Goal: Communication & Community: Share content

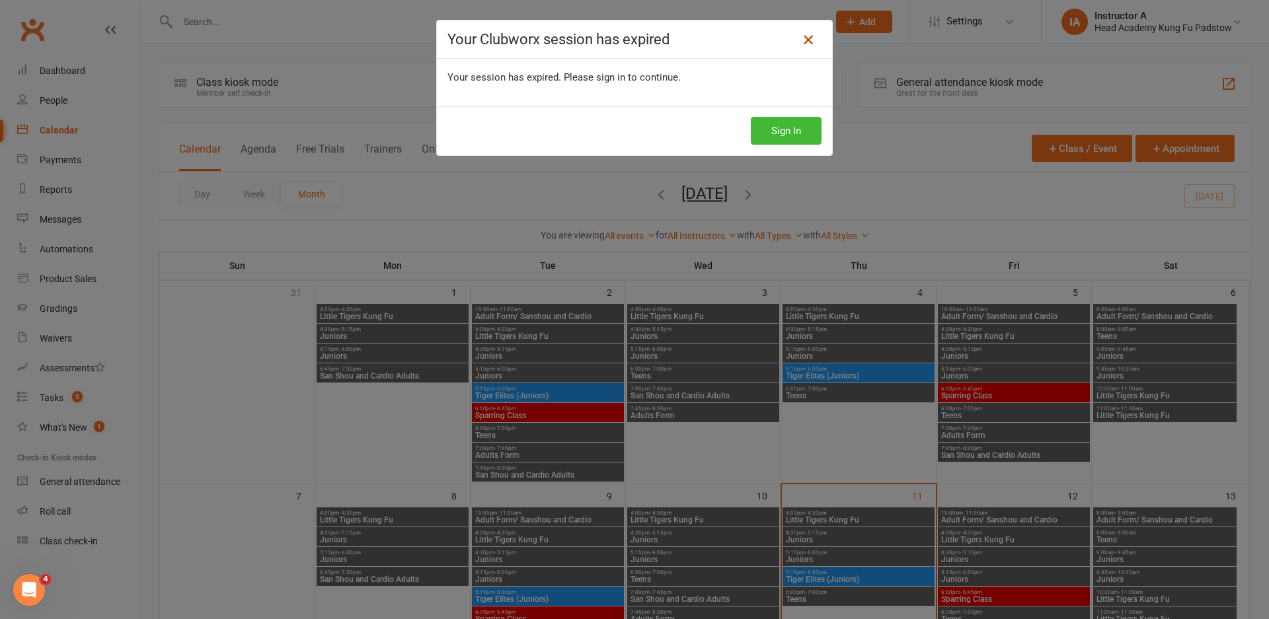
click at [800, 41] on icon at bounding box center [808, 40] width 16 height 16
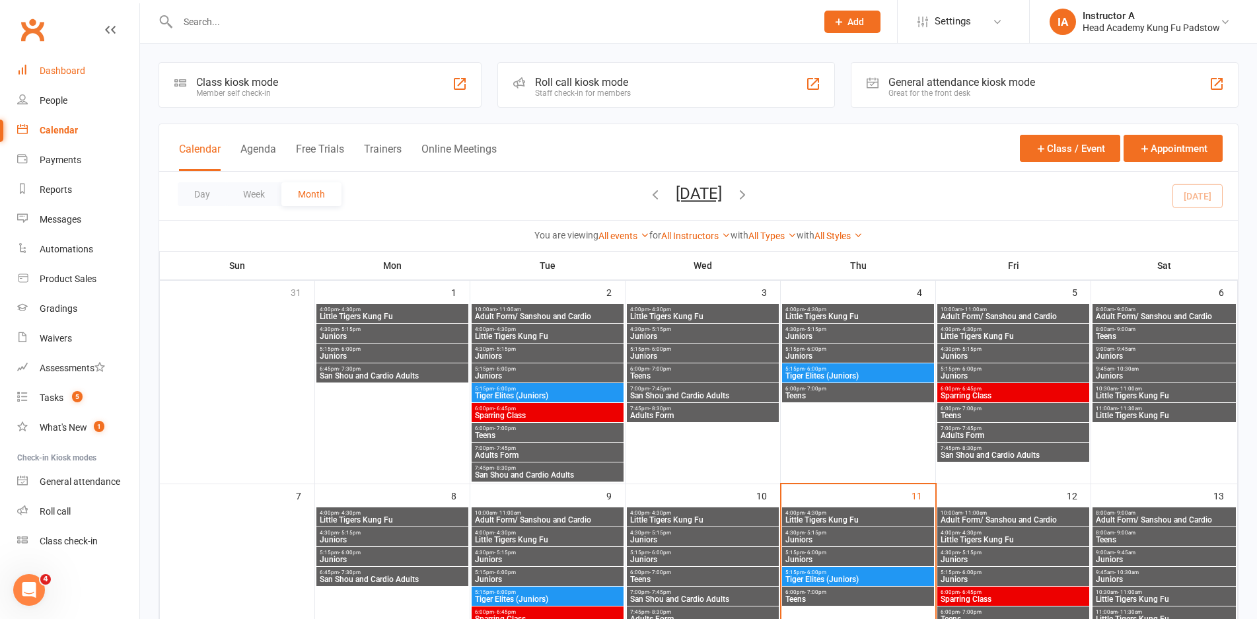
click at [65, 77] on link "Dashboard" at bounding box center [78, 71] width 122 height 30
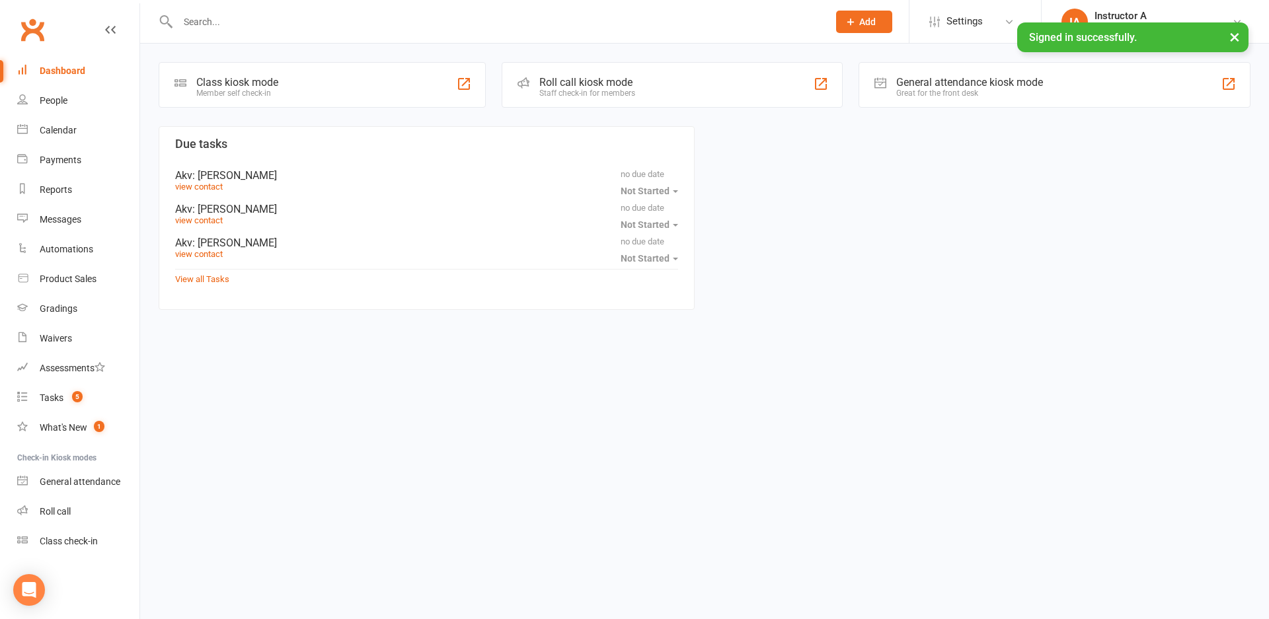
click at [586, 73] on div "Roll call kiosk mode Staff check-in for members" at bounding box center [672, 85] width 341 height 46
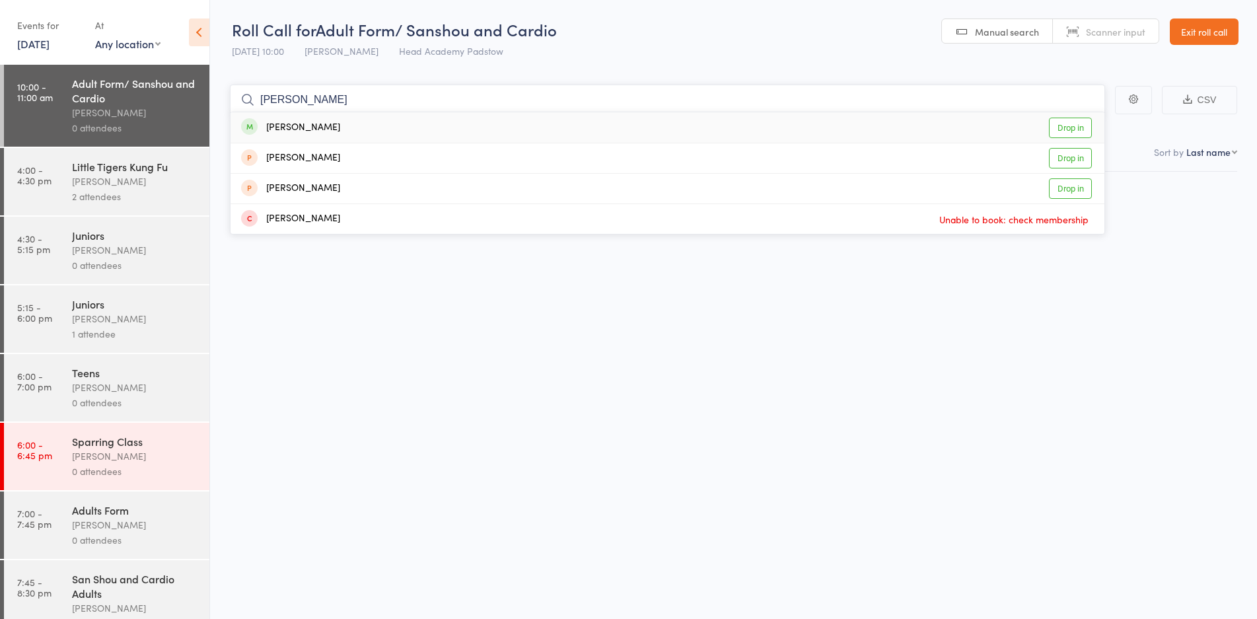
type input "aaron"
click at [1057, 129] on link "Drop in" at bounding box center [1070, 128] width 43 height 20
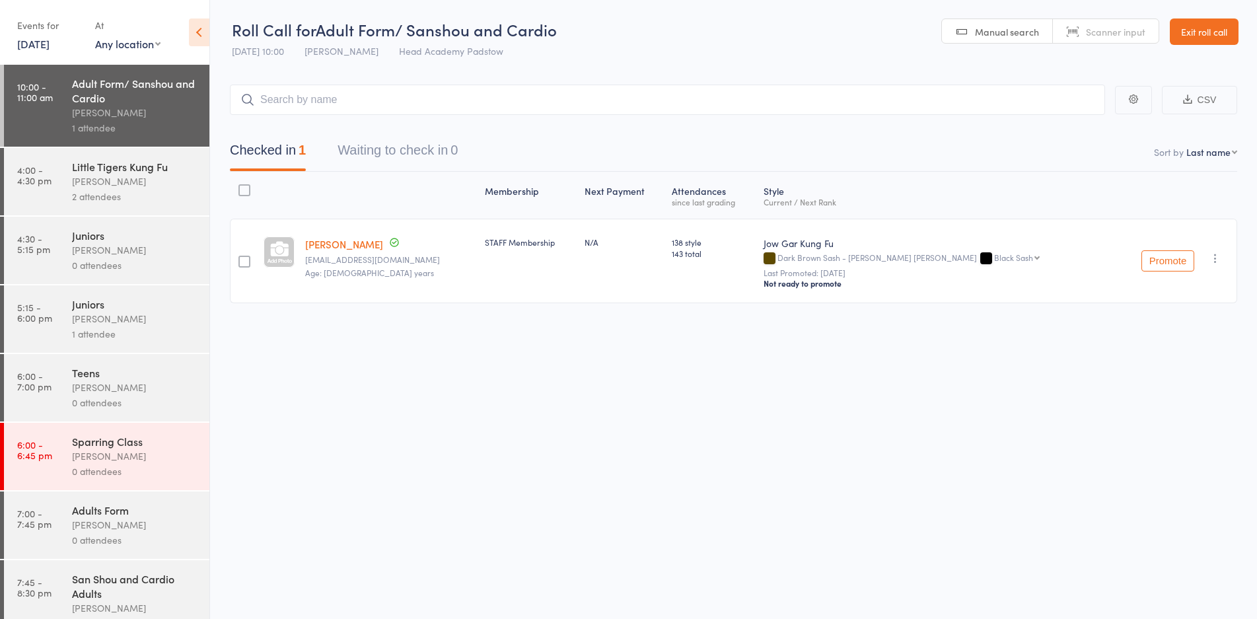
click at [1212, 26] on link "Exit roll call" at bounding box center [1204, 32] width 69 height 26
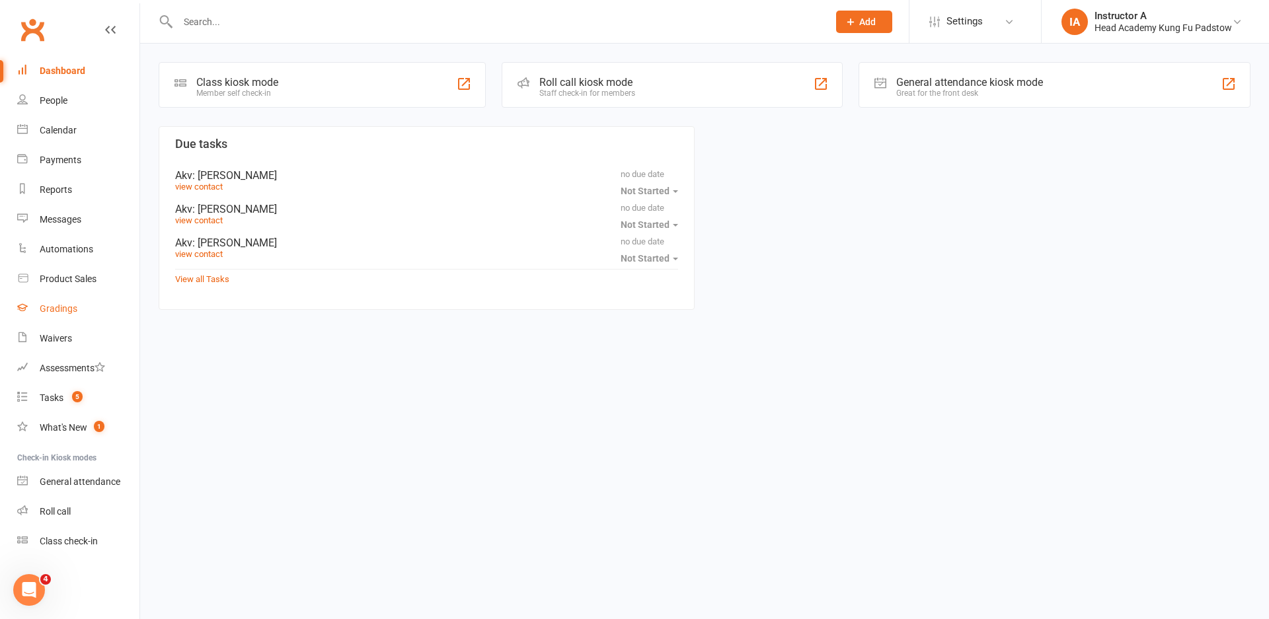
click at [61, 309] on div "Gradings" at bounding box center [59, 308] width 38 height 11
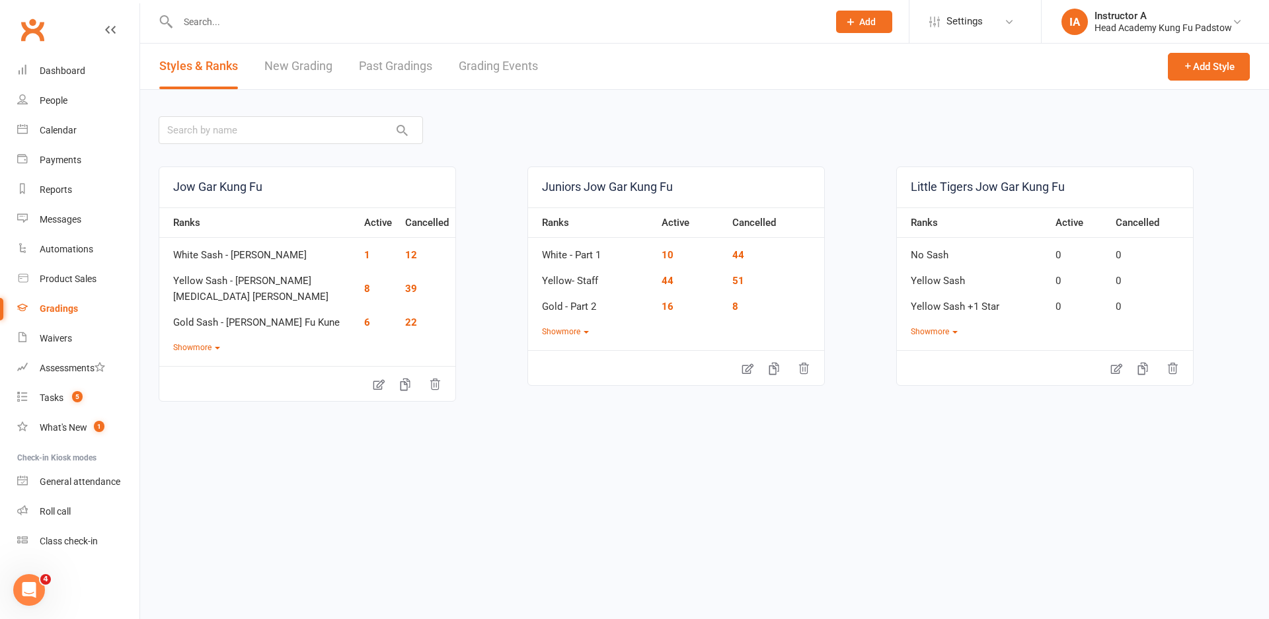
click at [486, 66] on link "Grading Events" at bounding box center [498, 67] width 79 height 46
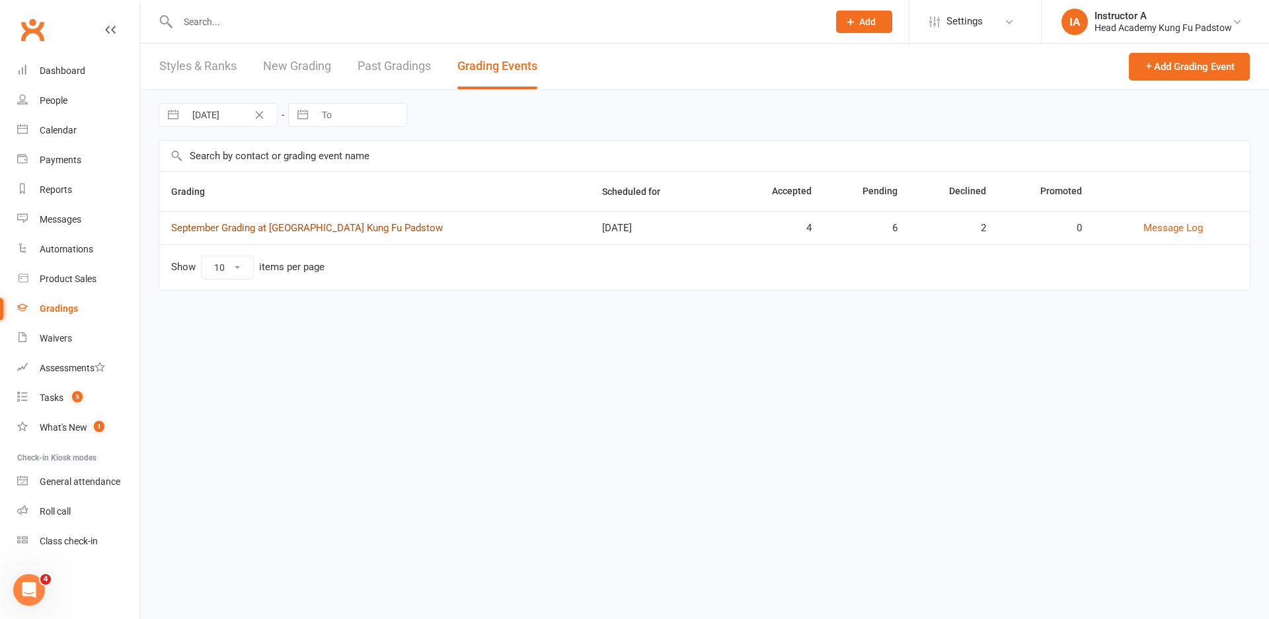
click at [205, 225] on link "September Grading at [GEOGRAPHIC_DATA] Kung Fu Padstow" at bounding box center [307, 228] width 272 height 12
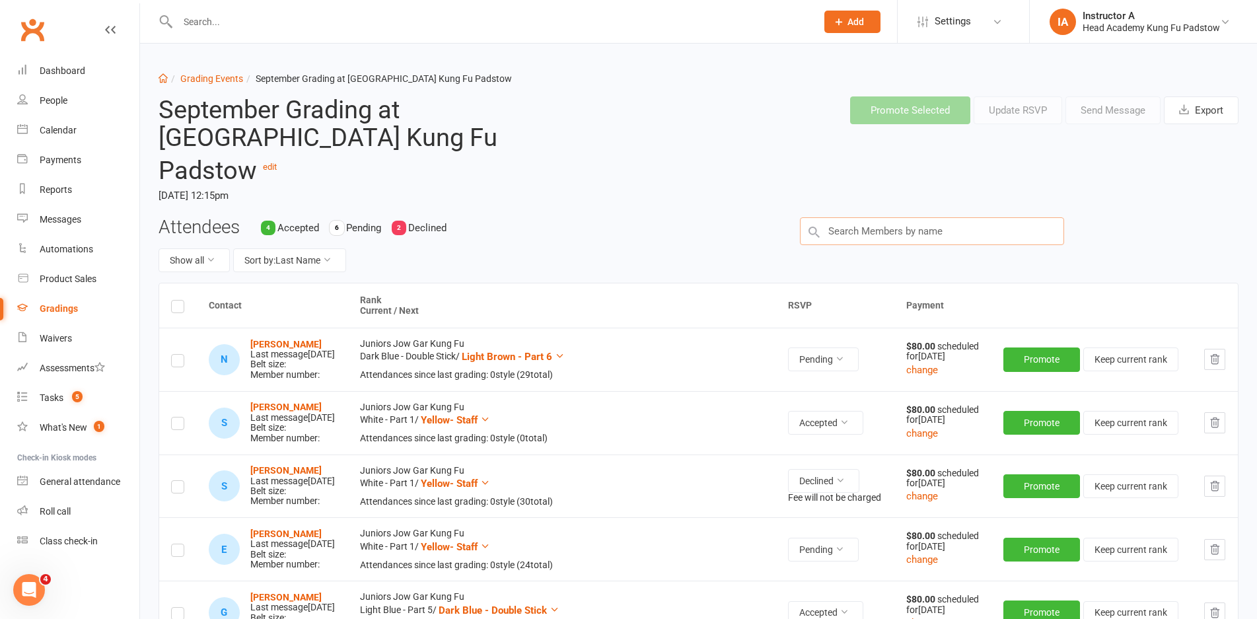
drag, startPoint x: 866, startPoint y: 201, endPoint x: 869, endPoint y: 194, distance: 7.4
click at [866, 217] on input "text" at bounding box center [932, 231] width 264 height 28
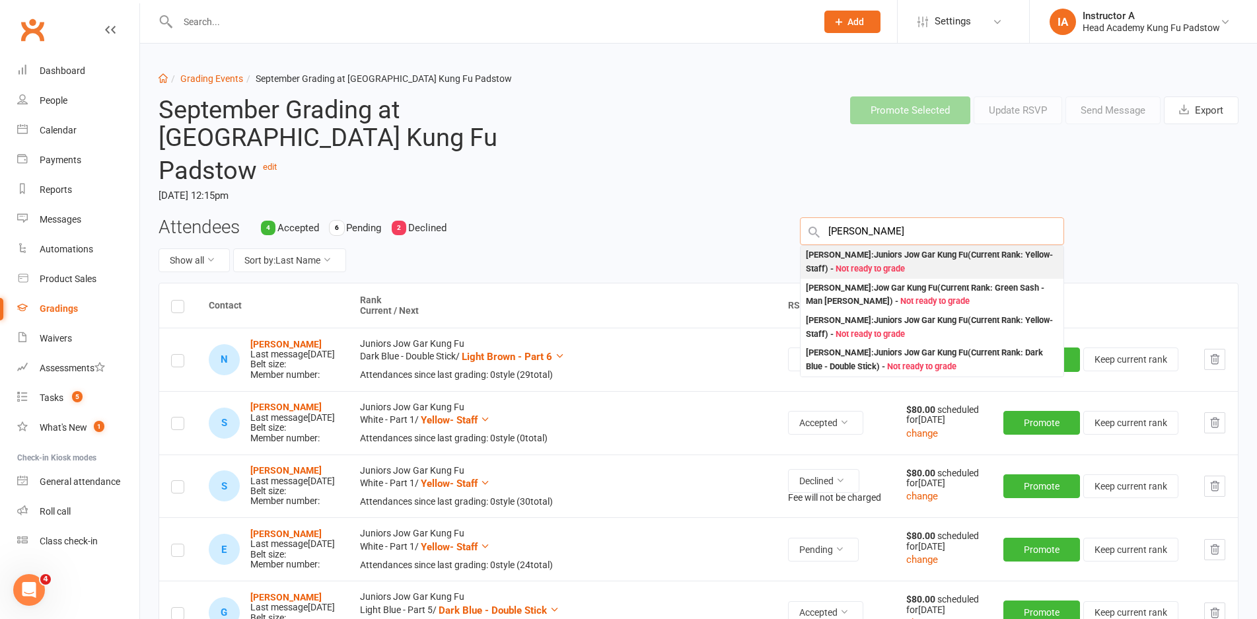
type input "[PERSON_NAME]"
click at [913, 248] on div "[PERSON_NAME] : Juniors Jow Gar Kung Fu (Current Rank: Yellow- Staff ) - Not re…" at bounding box center [932, 261] width 252 height 27
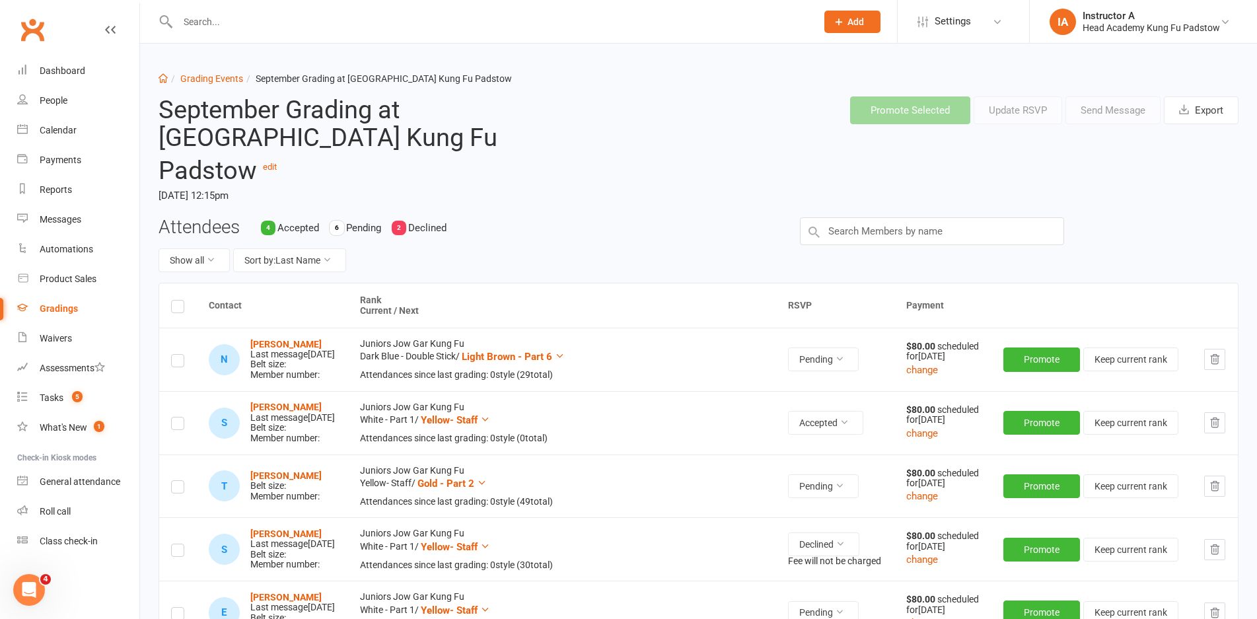
click at [174, 489] on label at bounding box center [177, 489] width 13 height 0
click at [174, 481] on input "checkbox" at bounding box center [177, 481] width 13 height 0
click at [1108, 116] on button "Send Message" at bounding box center [1113, 110] width 95 height 28
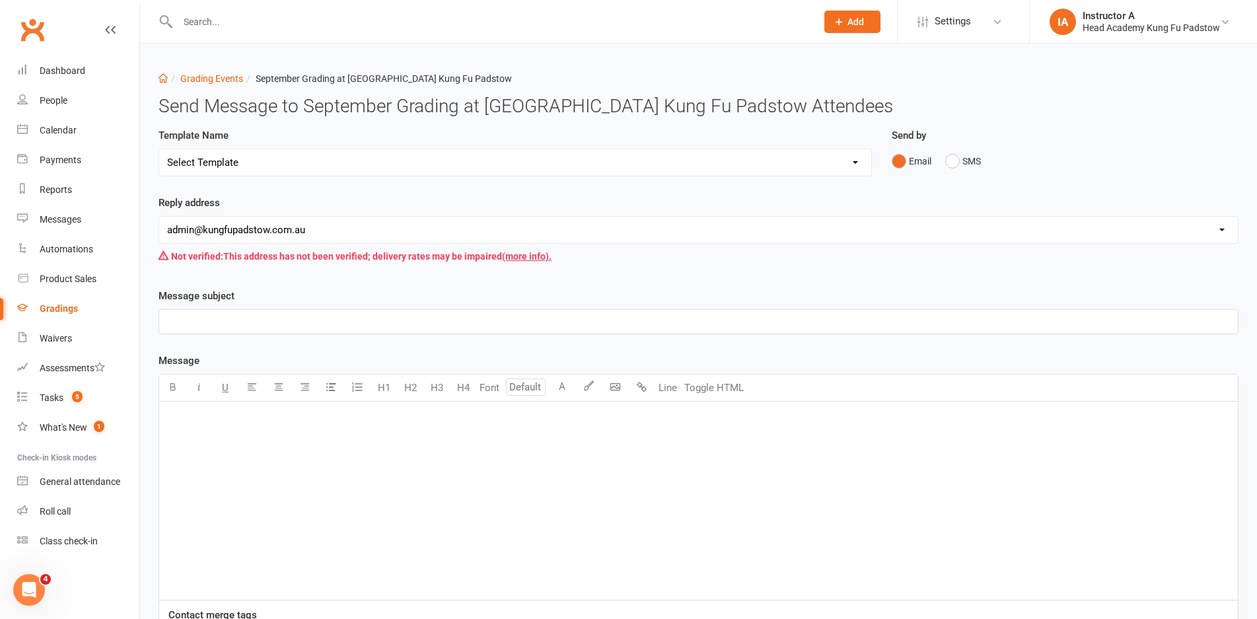
click at [336, 145] on div "Template Name Select Template [Email] Confirmation of Successful Grading [Email…" at bounding box center [516, 152] width 714 height 49
click at [315, 163] on select "Select Template [Email] Confirmation of Successful Grading [Email] Grading Even…" at bounding box center [515, 162] width 712 height 26
select select "2"
click at [159, 149] on select "Select Template [Email] Confirmation of Successful Grading [Email] Grading Even…" at bounding box center [515, 162] width 712 height 26
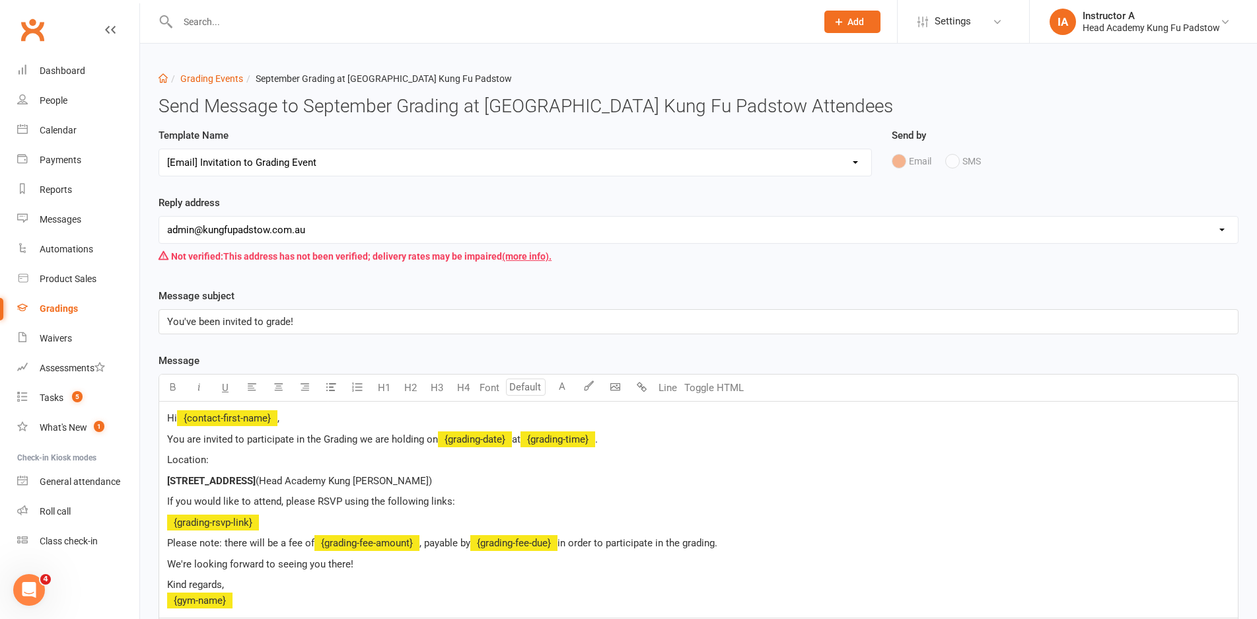
click at [273, 221] on select "[EMAIL_ADDRESS][DOMAIN_NAME] [EMAIL_ADDRESS][DOMAIN_NAME] [PERSON_NAME][EMAIL_A…" at bounding box center [698, 230] width 1079 height 26
click at [159, 217] on select "[EMAIL_ADDRESS][DOMAIN_NAME] [EMAIL_ADDRESS][DOMAIN_NAME] [PERSON_NAME][EMAIL_A…" at bounding box center [698, 230] width 1079 height 26
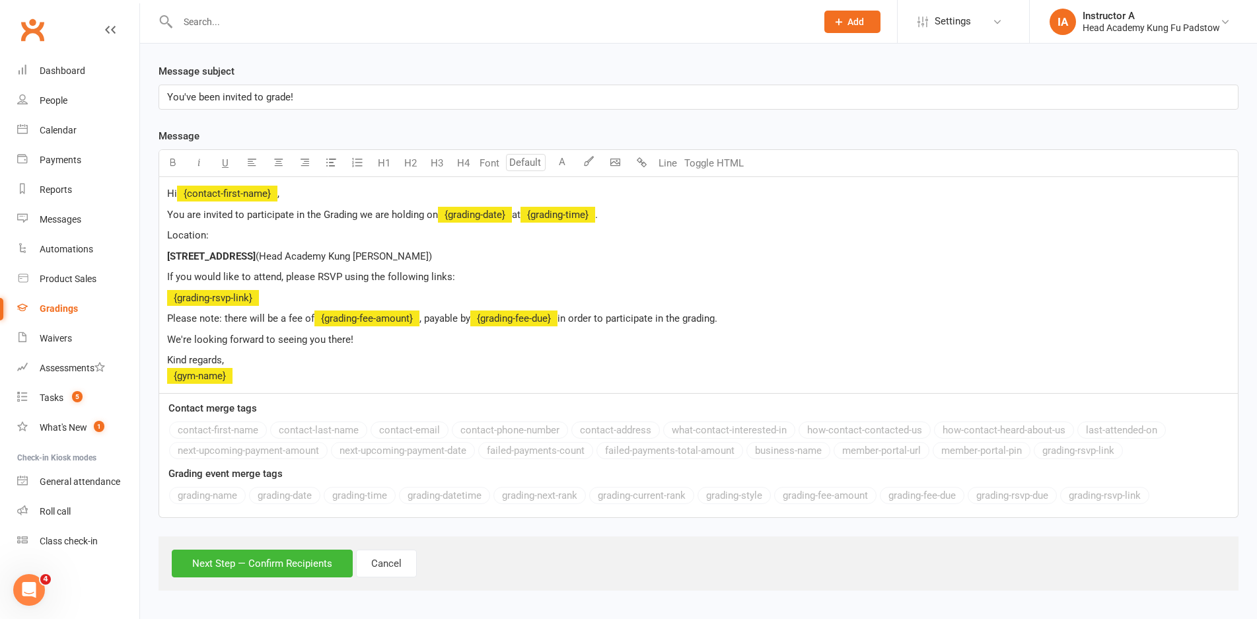
scroll to position [226, 0]
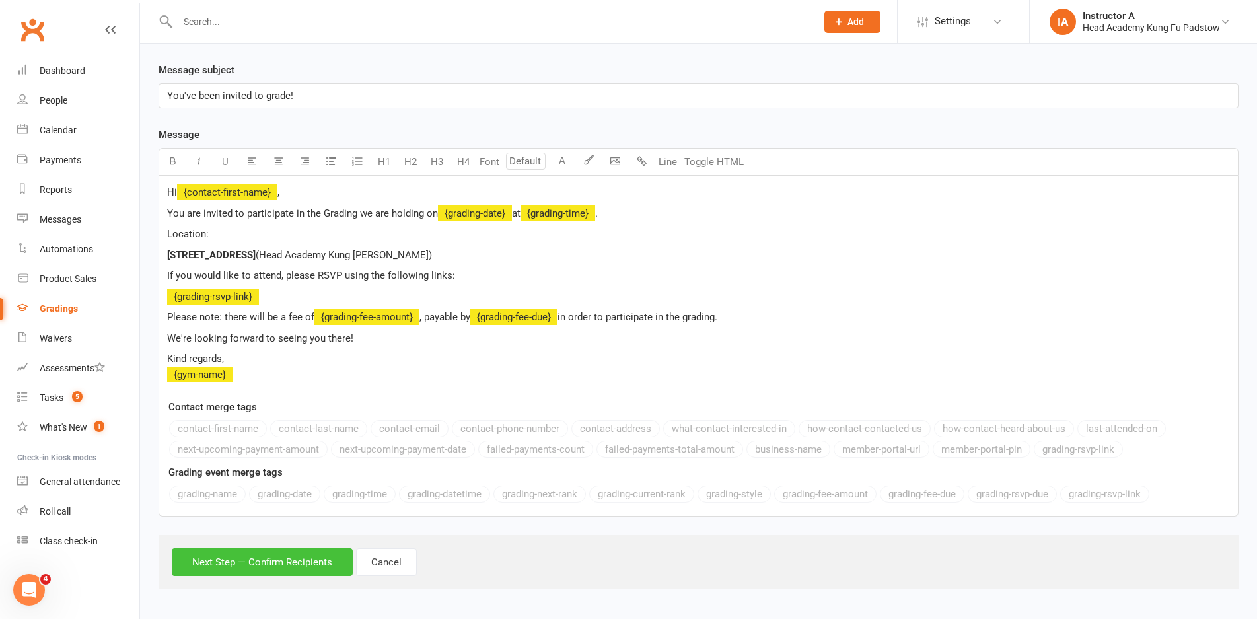
click at [297, 572] on button "Next Step — Confirm Recipients" at bounding box center [262, 562] width 181 height 28
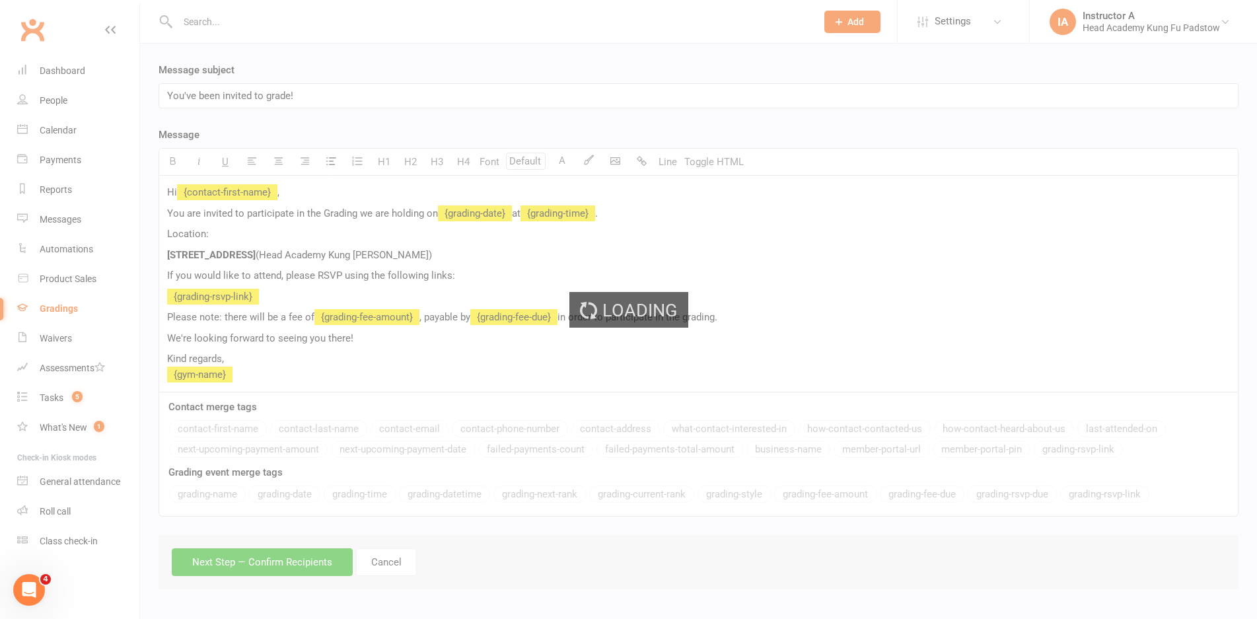
scroll to position [157, 0]
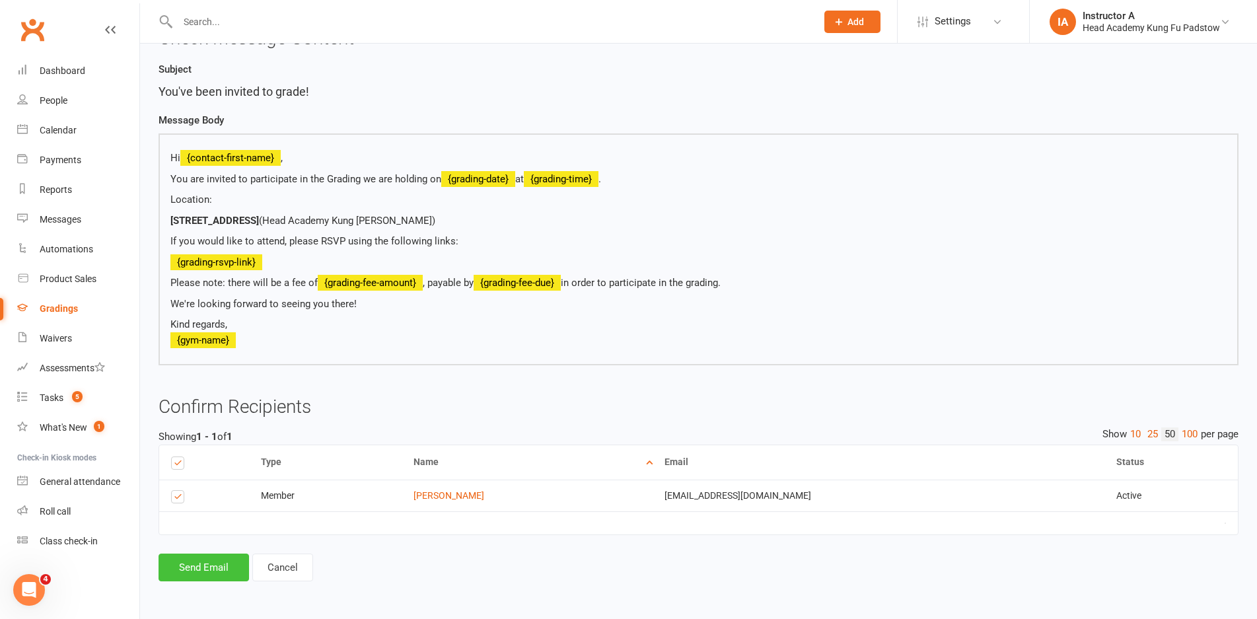
click at [219, 568] on button "Send Email" at bounding box center [204, 568] width 91 height 28
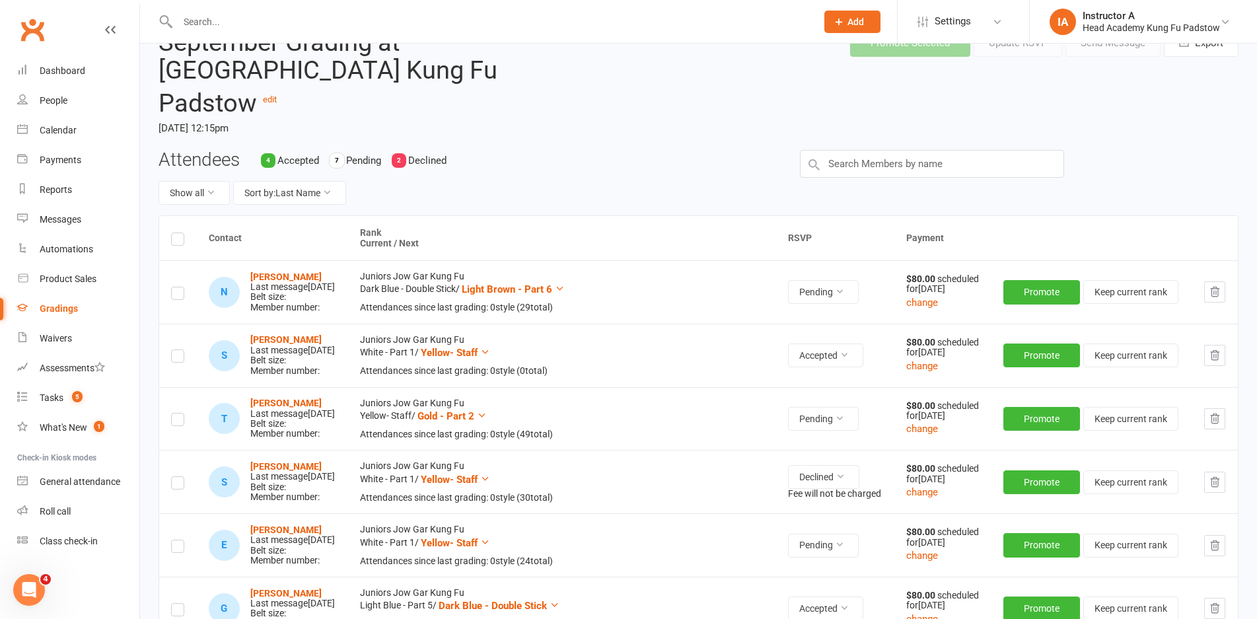
scroll to position [66, 0]
click at [200, 182] on button "Show all" at bounding box center [194, 194] width 71 height 24
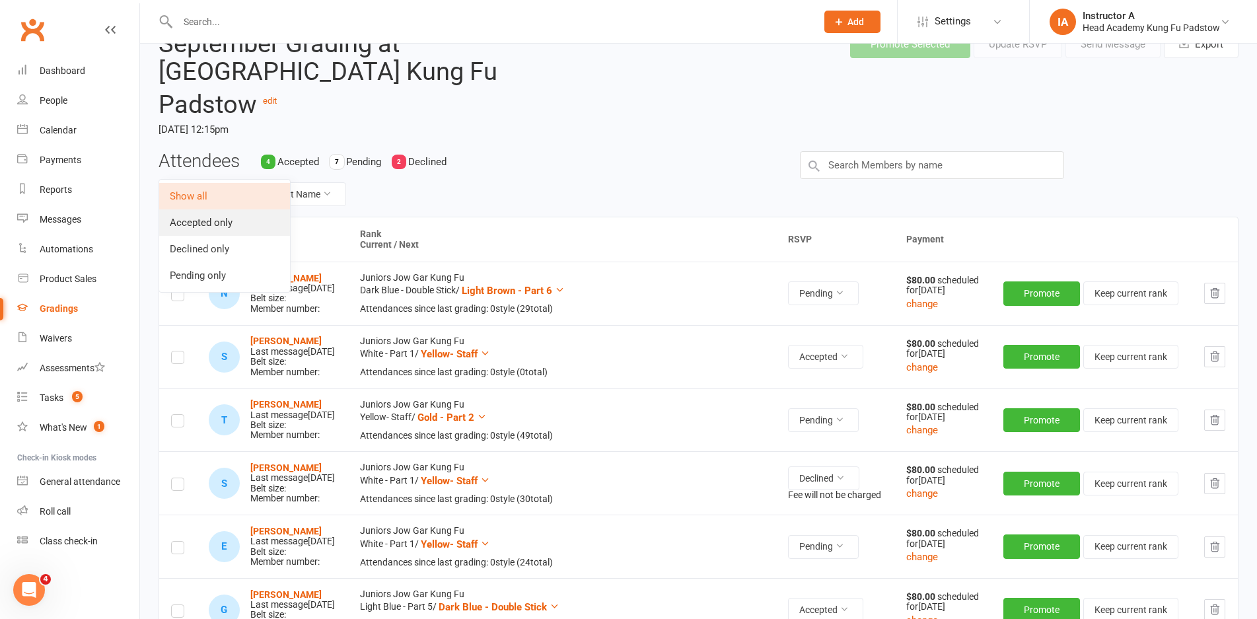
click at [213, 230] on link "Accepted only" at bounding box center [224, 222] width 131 height 26
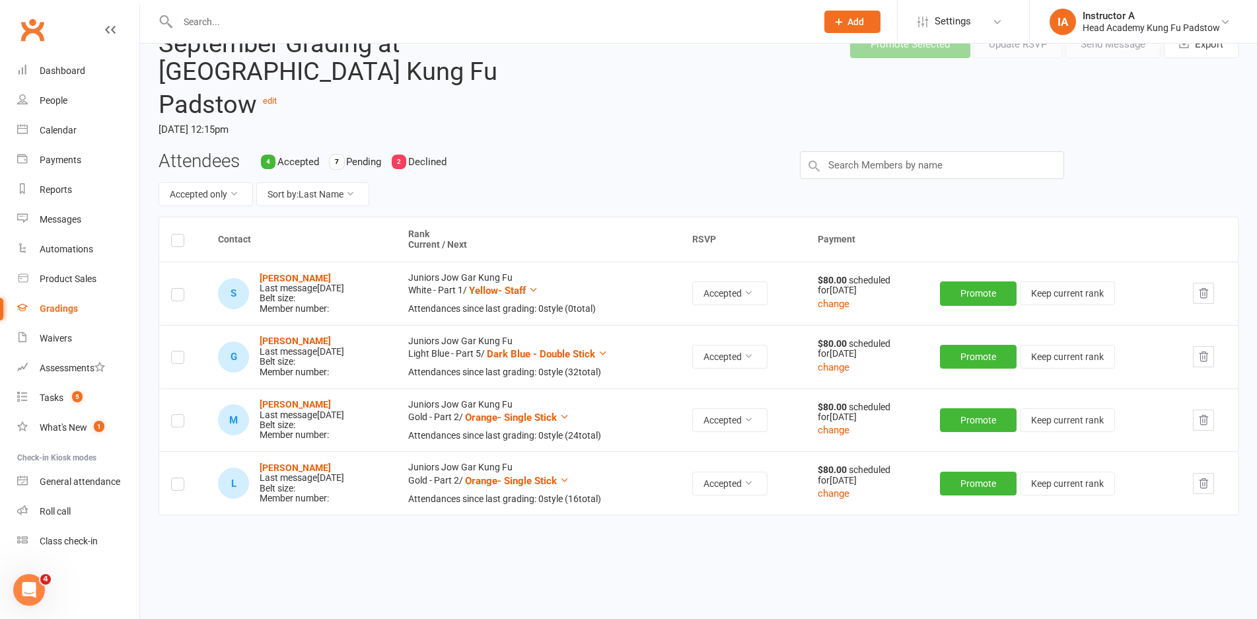
scroll to position [57, 0]
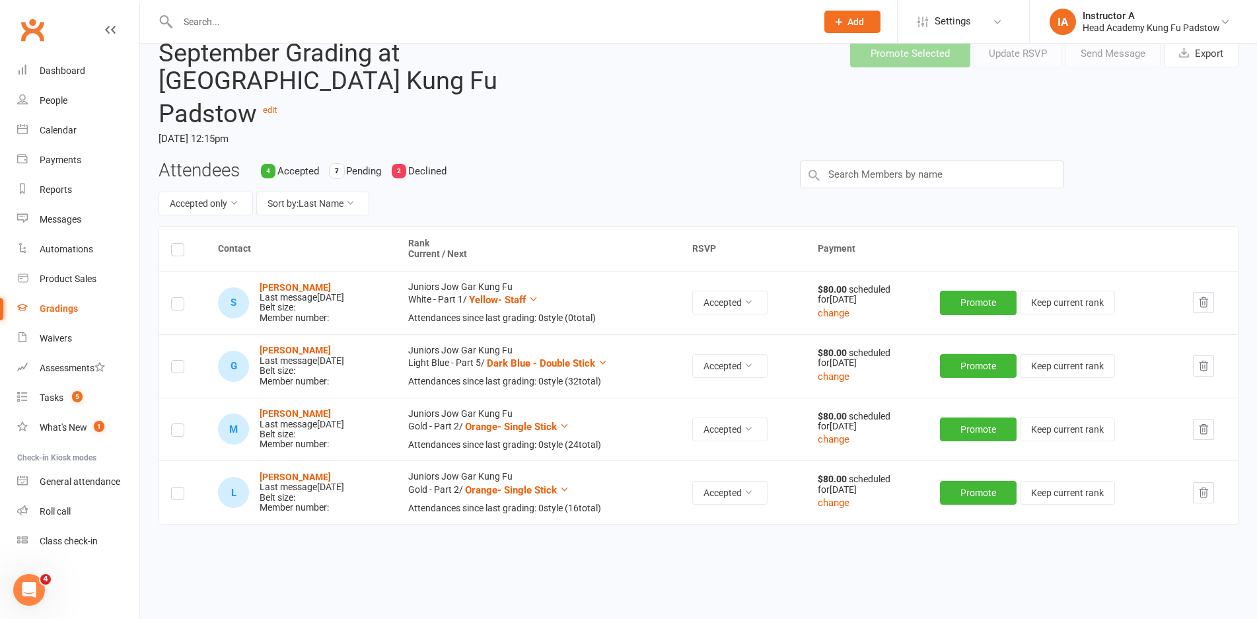
click at [172, 161] on div "Attendees 4 Accepted 7 Pending 2 Declined Accepted only Sort by: Last Name" at bounding box center [470, 193] width 642 height 65
click at [175, 192] on button "Accepted only" at bounding box center [206, 204] width 94 height 24
click at [180, 204] on link "Show all" at bounding box center [175, 205] width 131 height 26
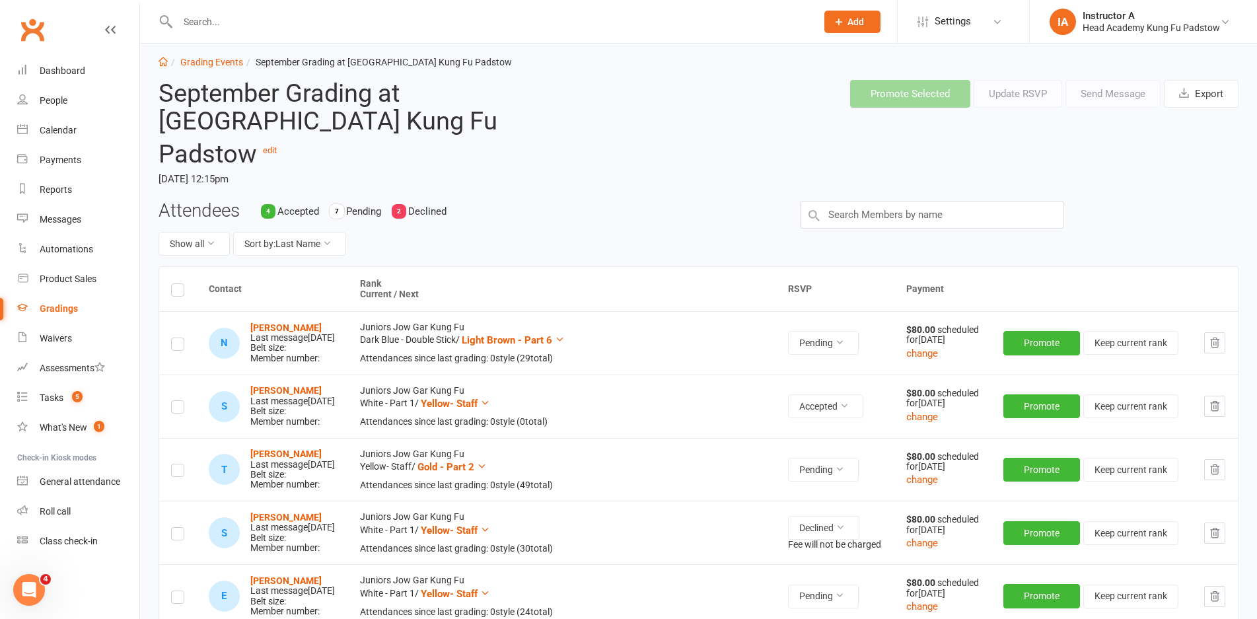
scroll to position [0, 0]
